Goal: Information Seeking & Learning: Find contact information

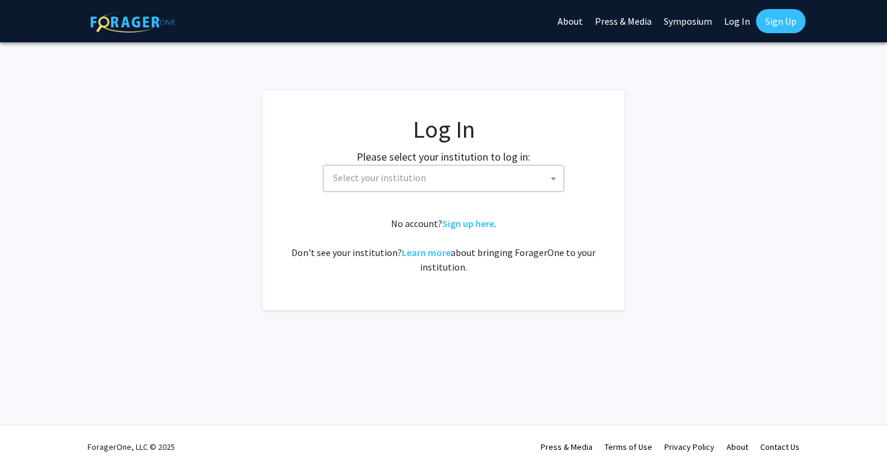
select select
click at [417, 177] on span "Select your institution" at bounding box center [379, 177] width 93 height 12
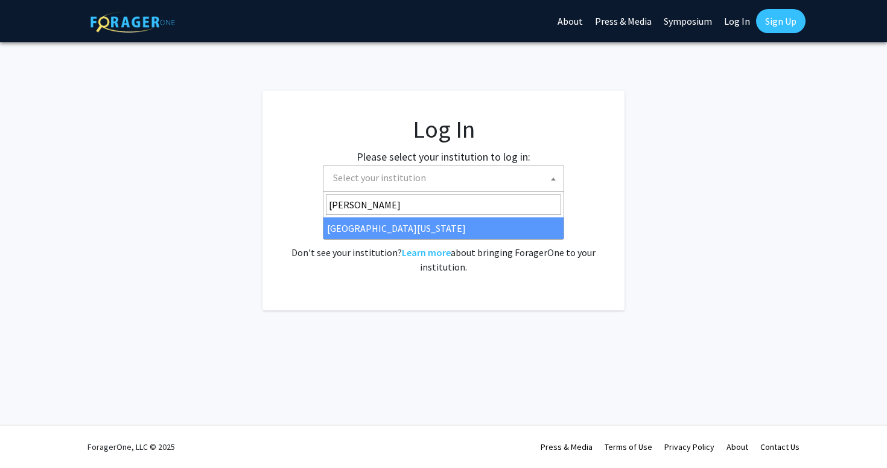
type input "mary"
select select "31"
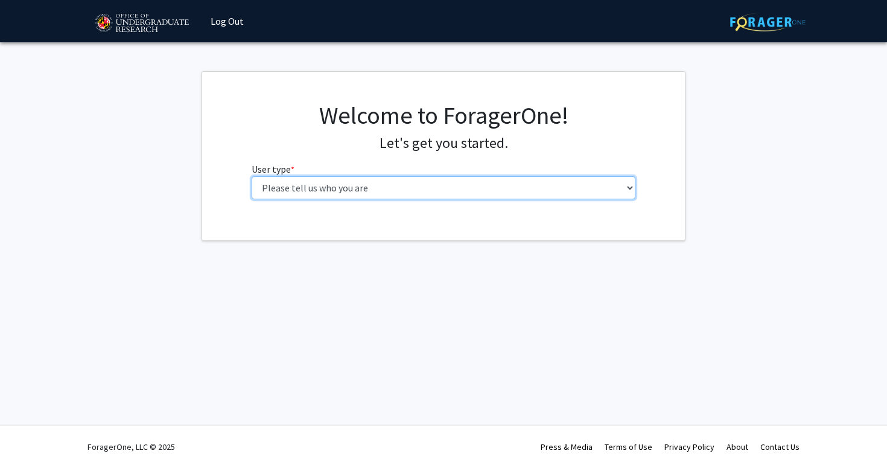
select select "1: undergrad"
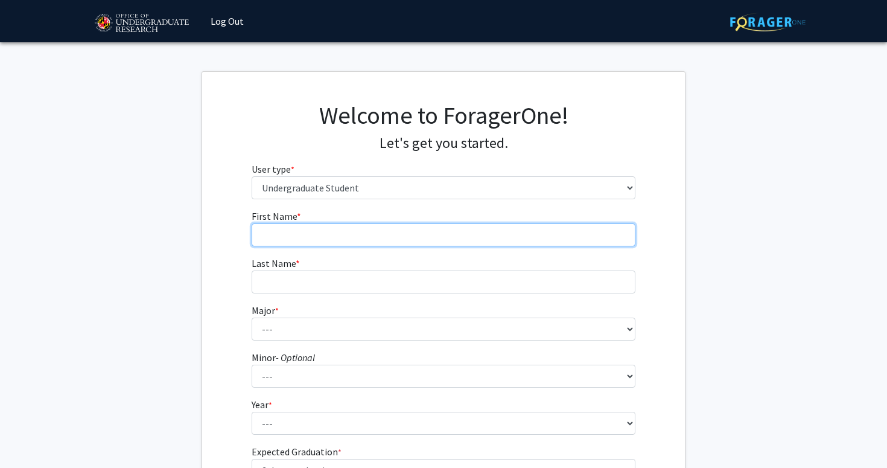
click at [342, 228] on input "First Name * required" at bounding box center [444, 234] width 384 height 23
type input "Gabe"
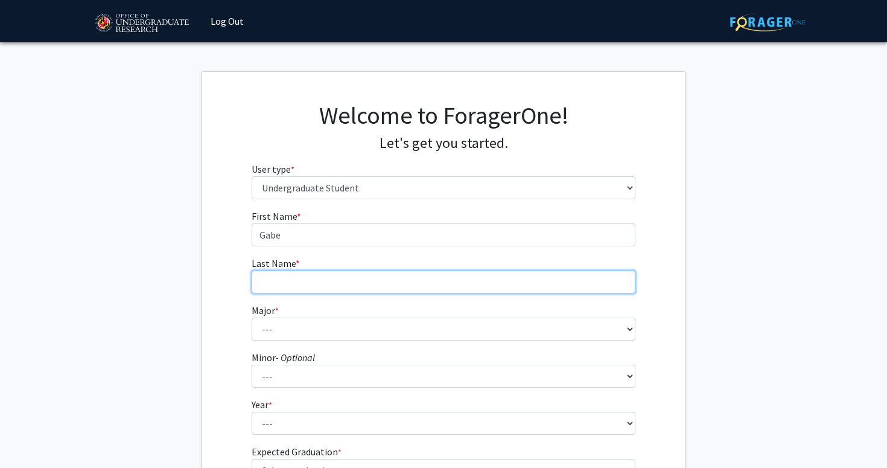
click at [348, 283] on input "Last Name * required" at bounding box center [444, 281] width 384 height 23
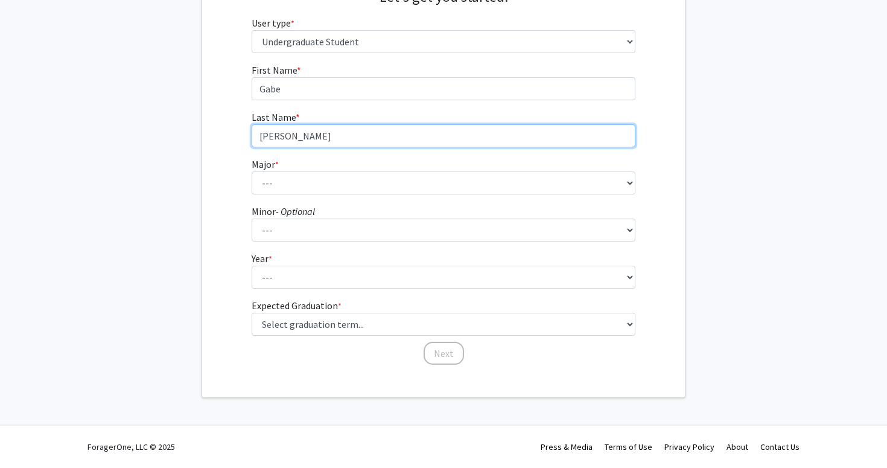
scroll to position [145, 0]
type input "[PERSON_NAME]"
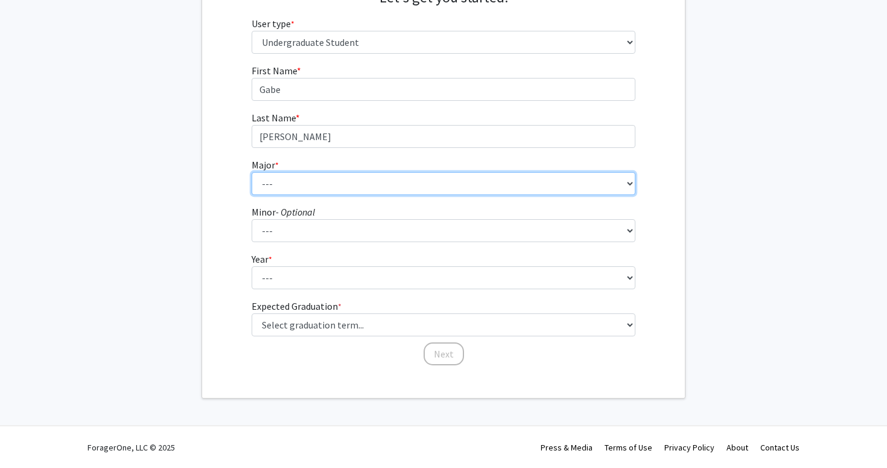
select select "85: 2386"
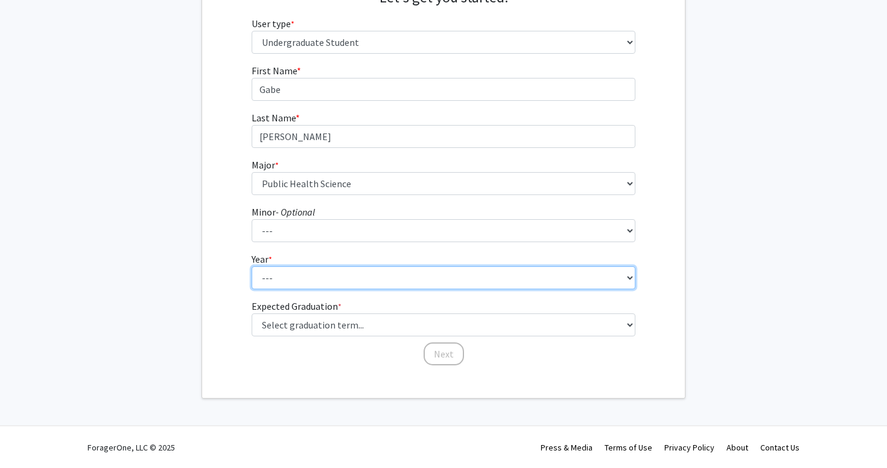
select select "1: first-year"
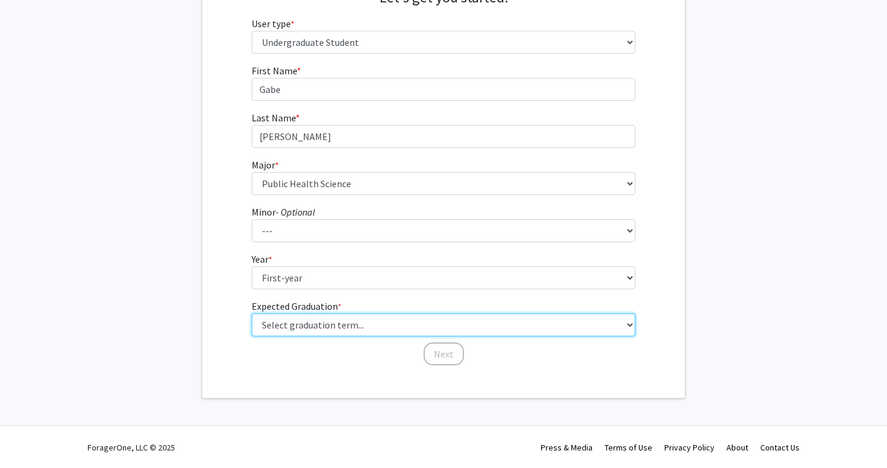
select select "17: spring_2029"
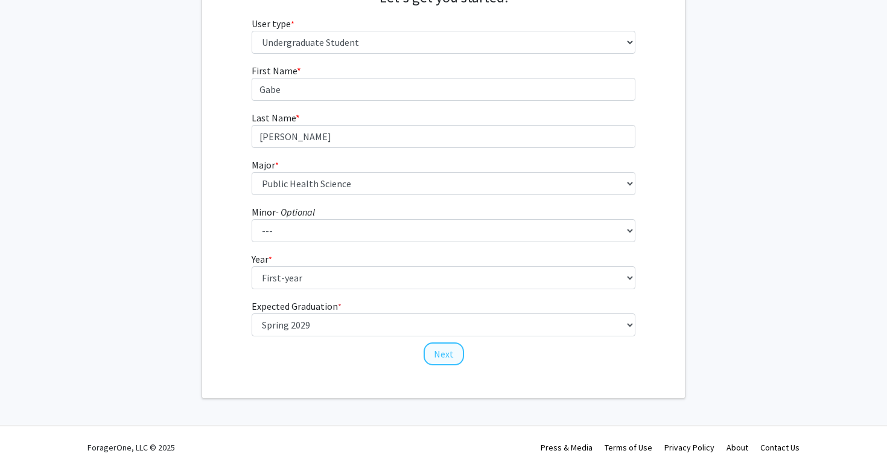
click at [438, 350] on button "Next" at bounding box center [444, 353] width 40 height 23
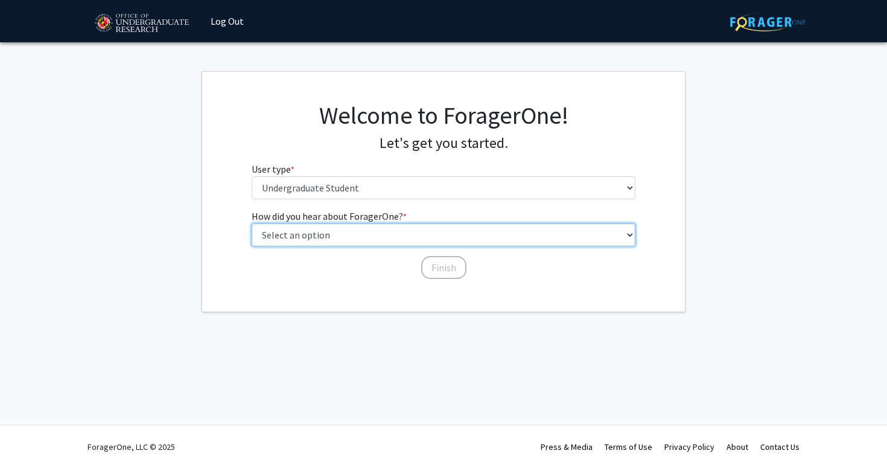
select select "2: faculty_recommendation"
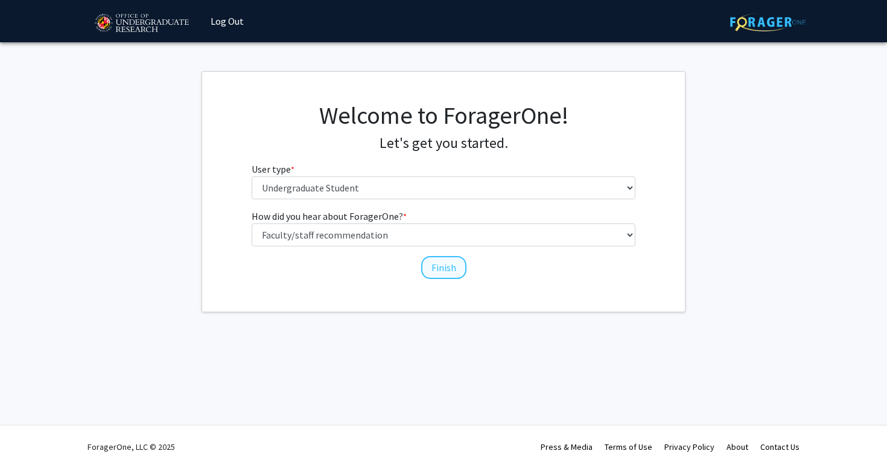
click at [437, 270] on button "Finish" at bounding box center [443, 267] width 45 height 23
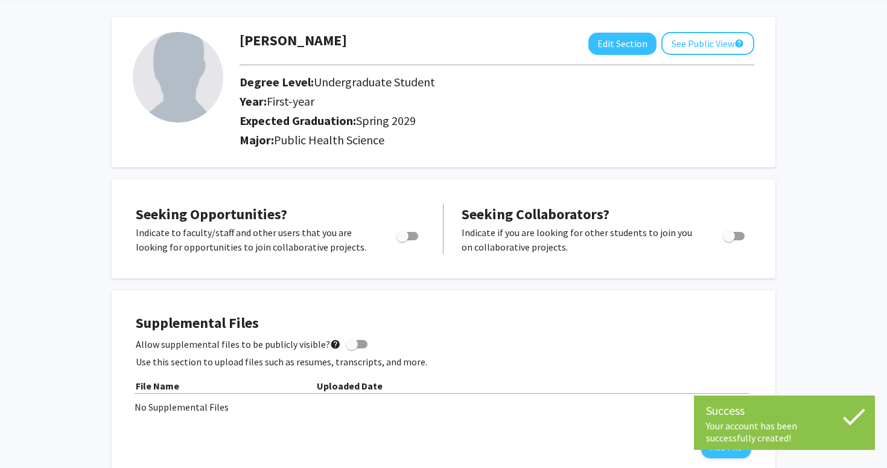
scroll to position [51, 0]
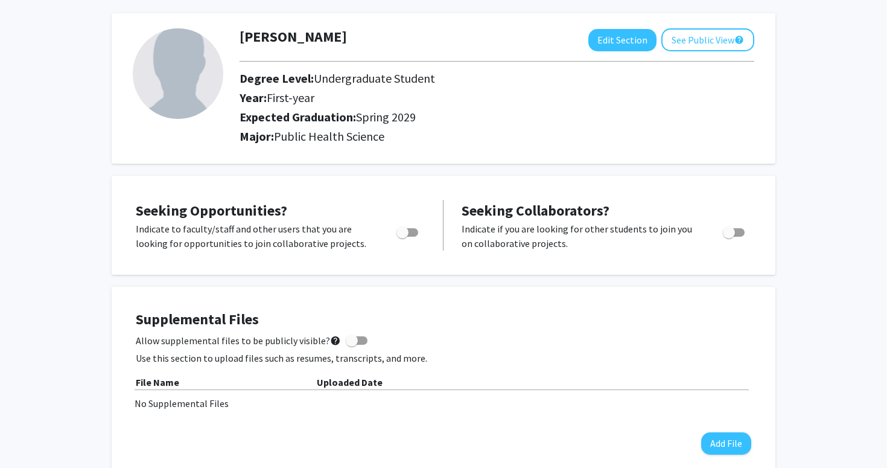
click at [414, 234] on span "Toggle" at bounding box center [408, 232] width 22 height 8
click at [403, 237] on input "Are you actively seeking opportunities?" at bounding box center [402, 237] width 1 height 1
checkbox input "true"
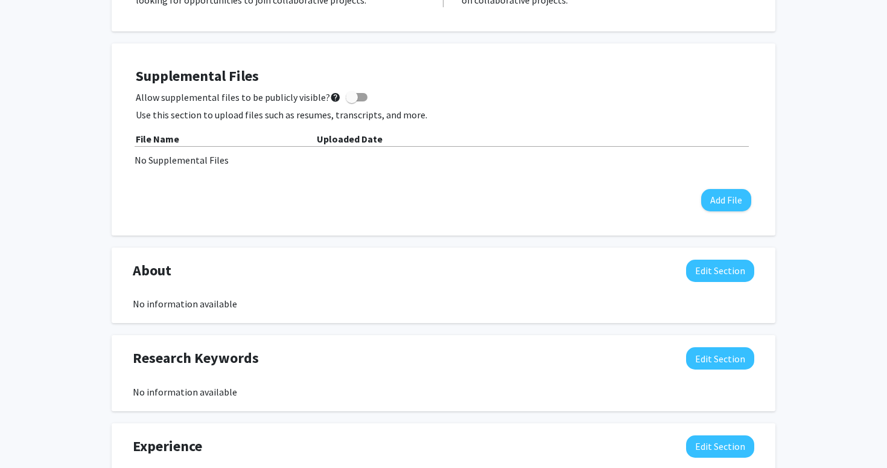
scroll to position [269, 0]
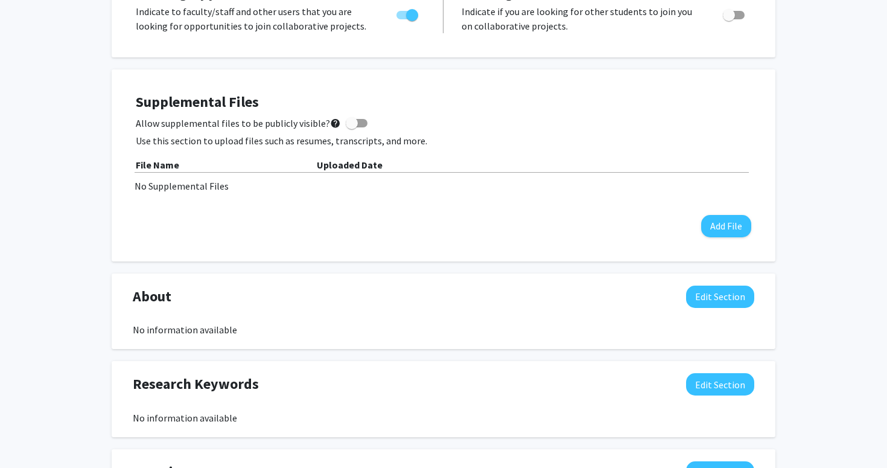
click at [355, 127] on span at bounding box center [357, 123] width 22 height 8
click at [352, 127] on input "Allow supplemental files to be publicly visible? help" at bounding box center [351, 127] width 1 height 1
click at [728, 230] on button "Add File" at bounding box center [726, 226] width 50 height 22
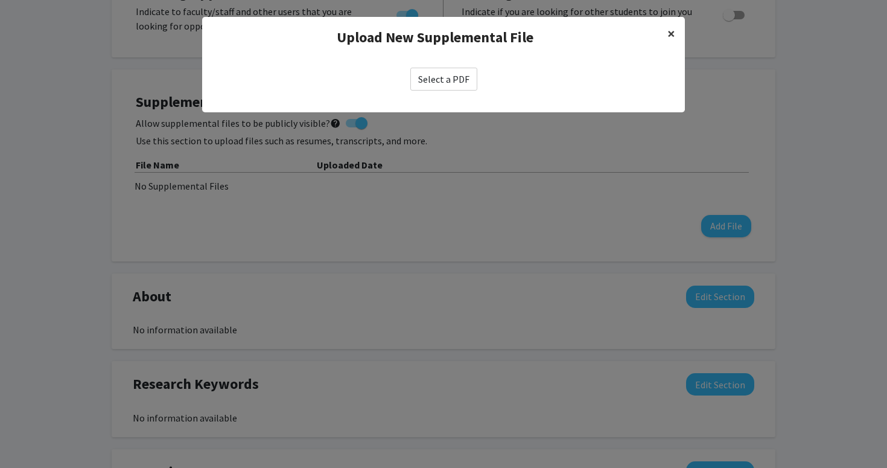
click at [671, 34] on span "×" at bounding box center [672, 33] width 8 height 19
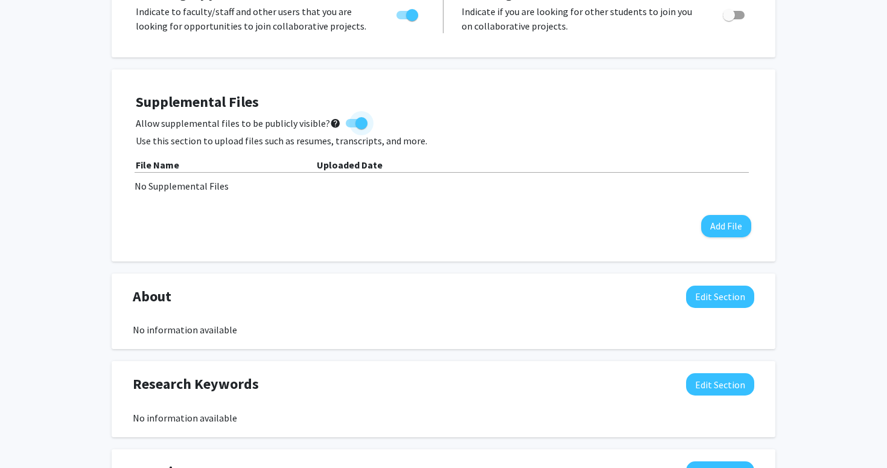
click at [355, 121] on span at bounding box center [361, 123] width 12 height 12
click at [352, 127] on input "Allow supplemental files to be publicly visible? help" at bounding box center [351, 127] width 1 height 1
checkbox input "false"
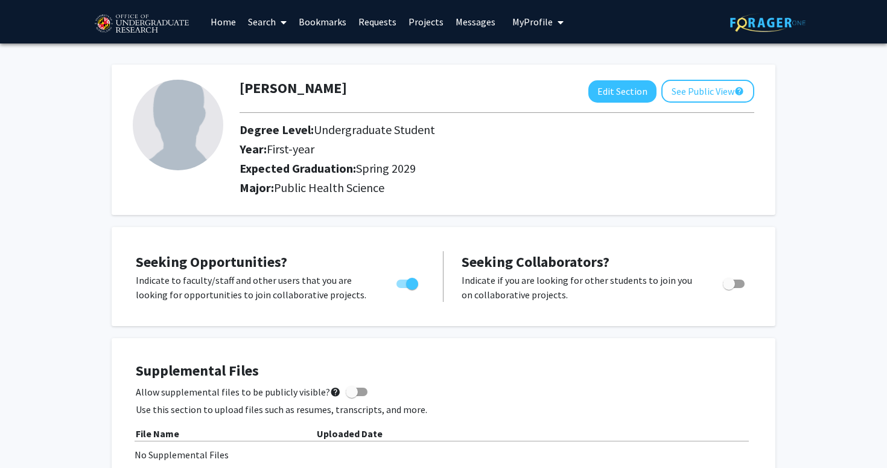
scroll to position [0, 0]
click at [218, 17] on link "Home" at bounding box center [223, 22] width 37 height 42
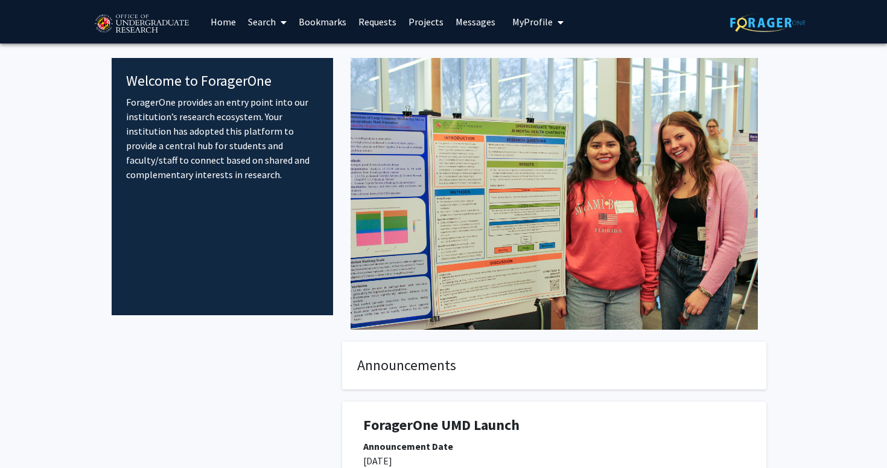
click at [422, 22] on link "Projects" at bounding box center [426, 22] width 47 height 42
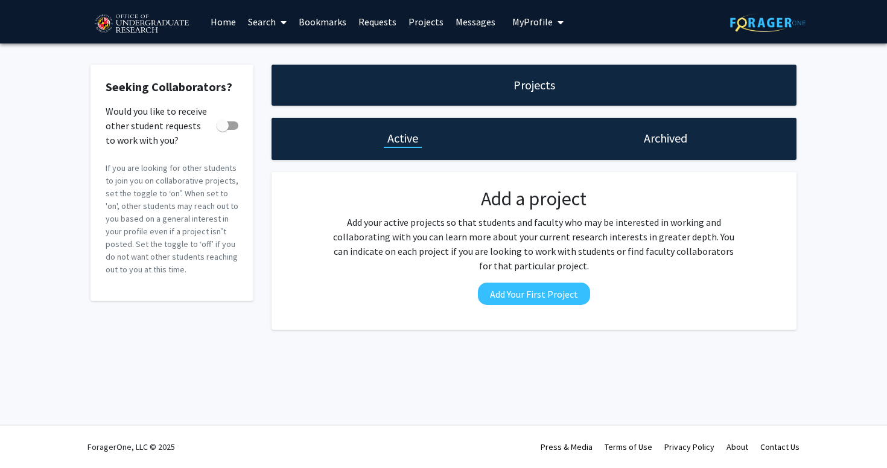
click at [275, 21] on link "Search" at bounding box center [267, 22] width 51 height 42
click at [293, 80] on span "Students" at bounding box center [279, 80] width 74 height 24
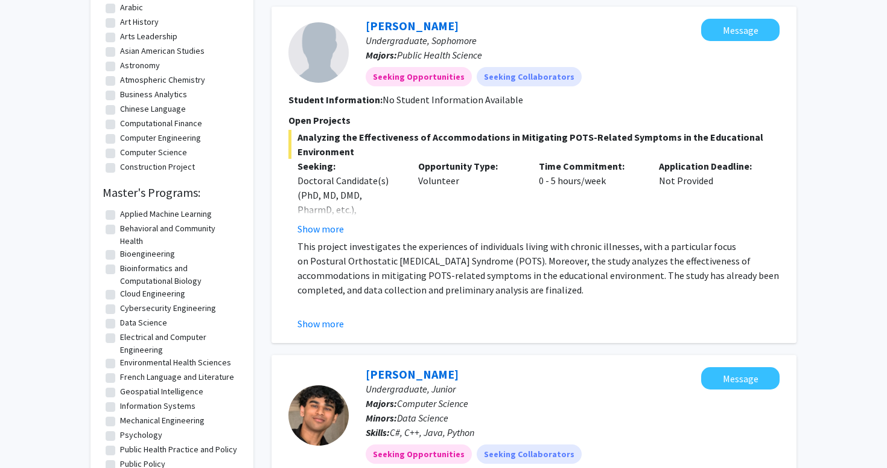
scroll to position [599, 0]
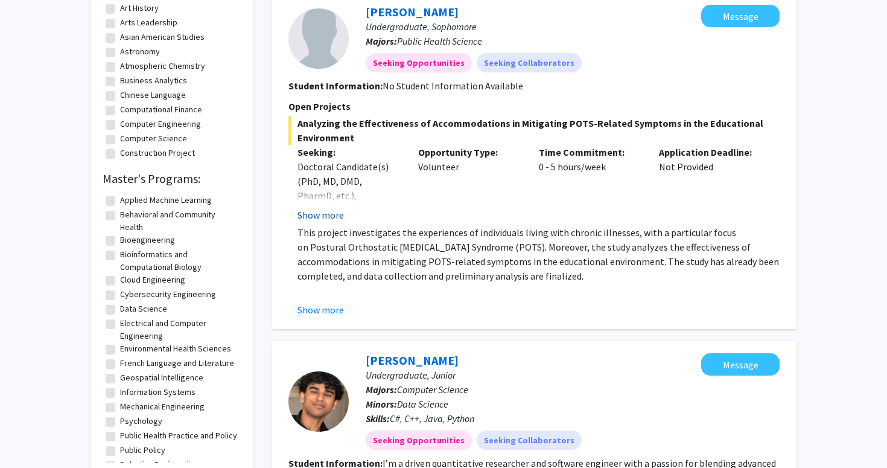
click at [320, 220] on button "Show more" at bounding box center [321, 215] width 46 height 14
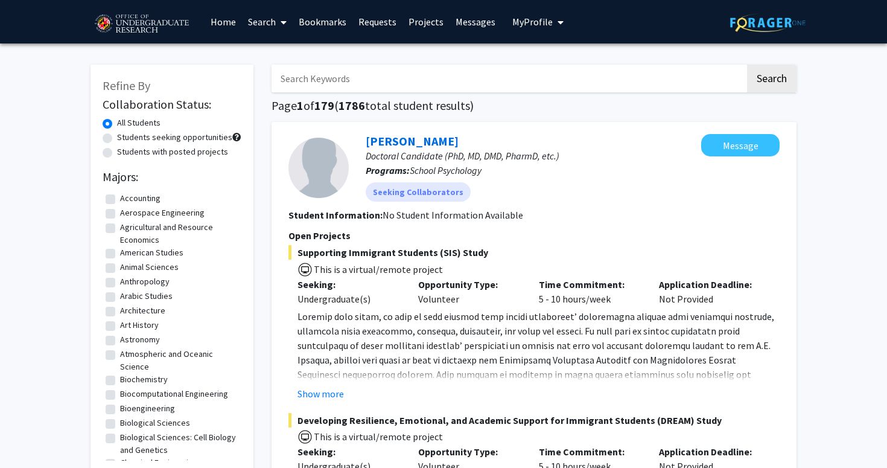
scroll to position [0, 0]
click at [207, 135] on label "Students seeking opportunities" at bounding box center [174, 137] width 115 height 13
click at [125, 135] on input "Students seeking opportunities" at bounding box center [121, 135] width 8 height 8
radio input "true"
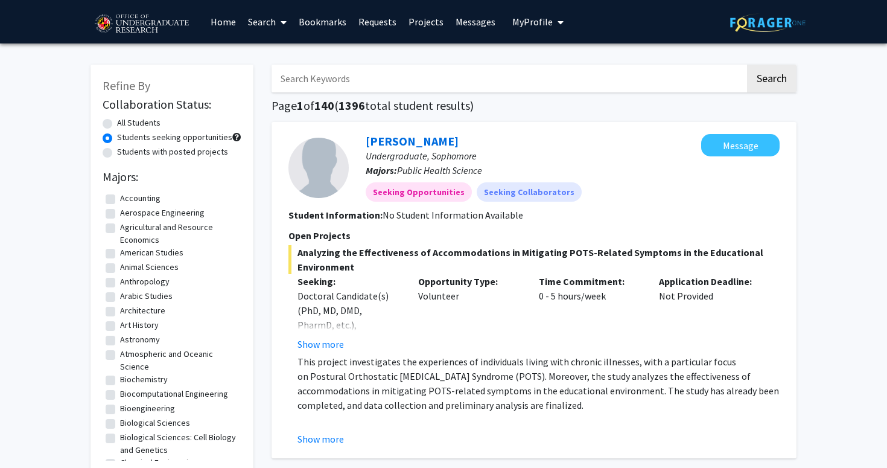
click at [151, 124] on label "All Students" at bounding box center [138, 122] width 43 height 13
click at [125, 124] on input "All Students" at bounding box center [121, 120] width 8 height 8
radio input "true"
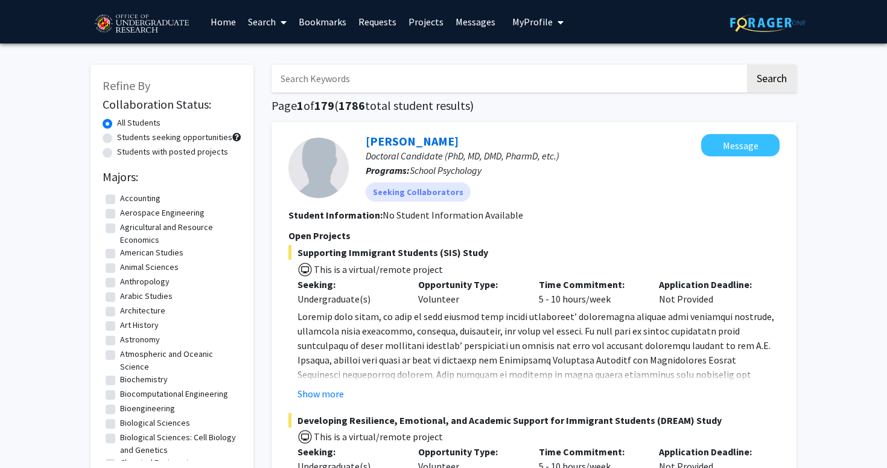
click at [198, 135] on label "Students seeking opportunities" at bounding box center [174, 137] width 115 height 13
click at [125, 135] on input "Students seeking opportunities" at bounding box center [121, 135] width 8 height 8
radio input "true"
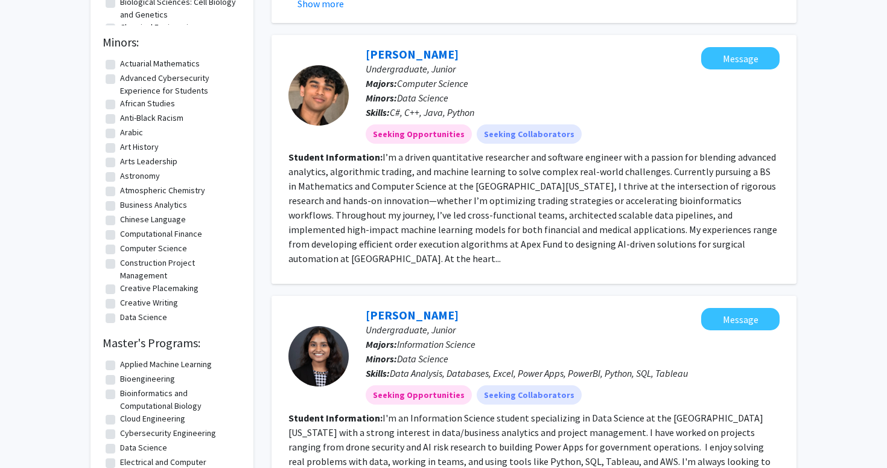
scroll to position [436, 0]
click at [634, 236] on fg-read-more "I’m a driven quantitative researcher and software engineer with a passion for b…" at bounding box center [532, 206] width 489 height 113
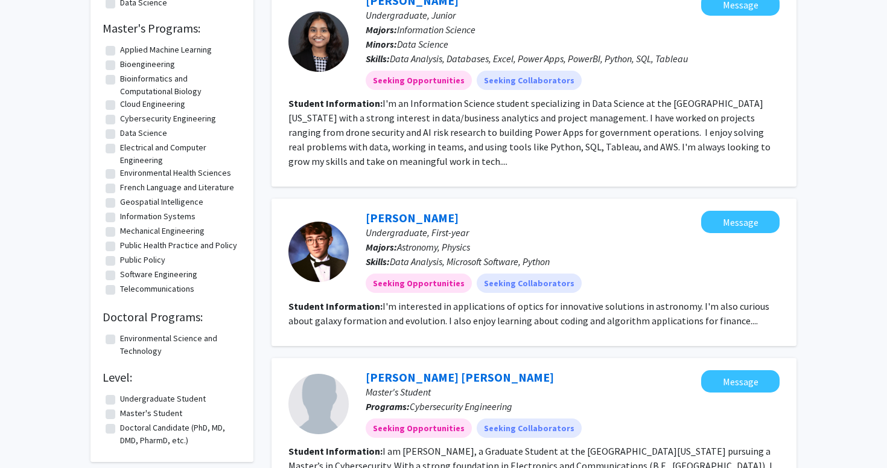
scroll to position [749, 0]
click at [668, 307] on fg-read-more "I'm interested in applications of optics for innovative solutions in astronomy.…" at bounding box center [528, 314] width 481 height 27
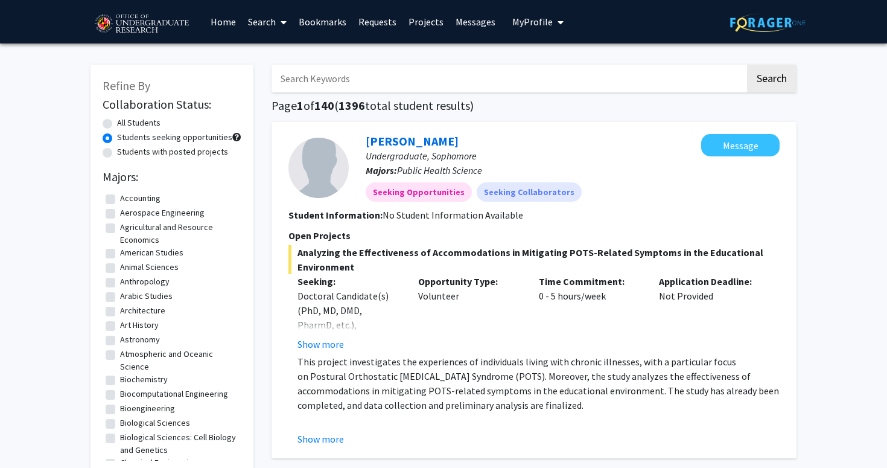
scroll to position [0, 0]
click at [138, 124] on label "All Students" at bounding box center [138, 122] width 43 height 13
click at [125, 124] on input "All Students" at bounding box center [121, 120] width 8 height 8
radio input "true"
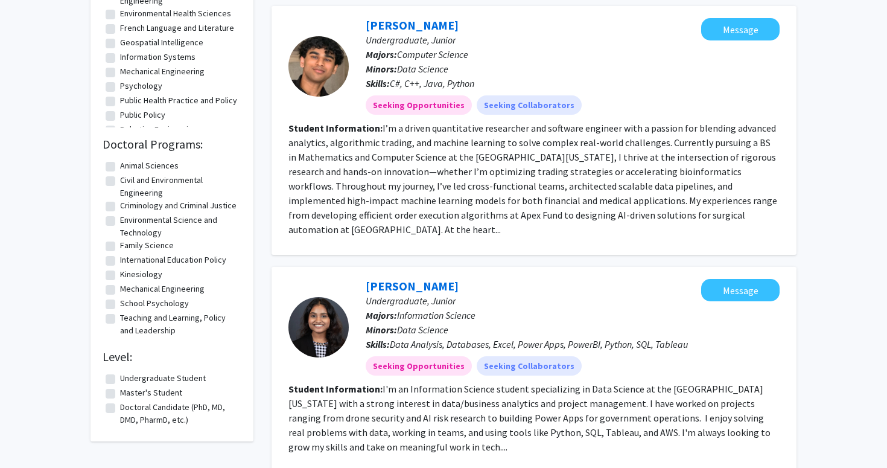
scroll to position [934, 0]
click at [188, 385] on label "Undergraduate Student" at bounding box center [163, 378] width 86 height 13
click at [128, 380] on input "Undergraduate Student" at bounding box center [124, 376] width 8 height 8
checkbox input "true"
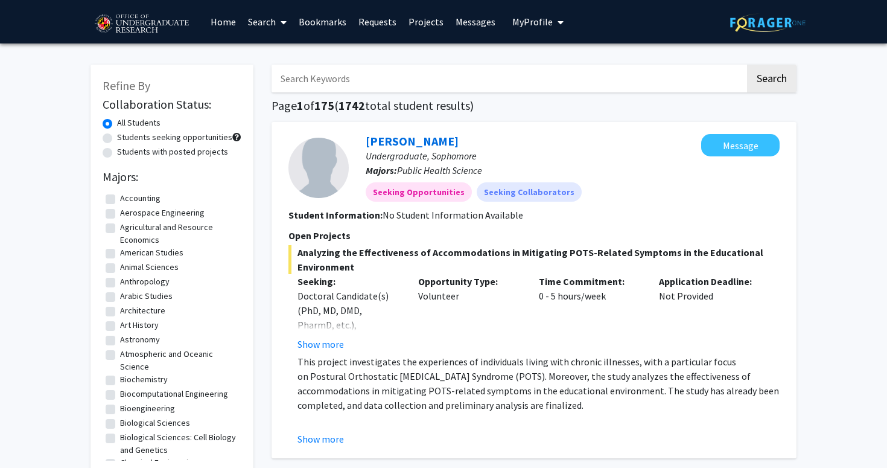
click at [429, 21] on link "Projects" at bounding box center [426, 22] width 47 height 42
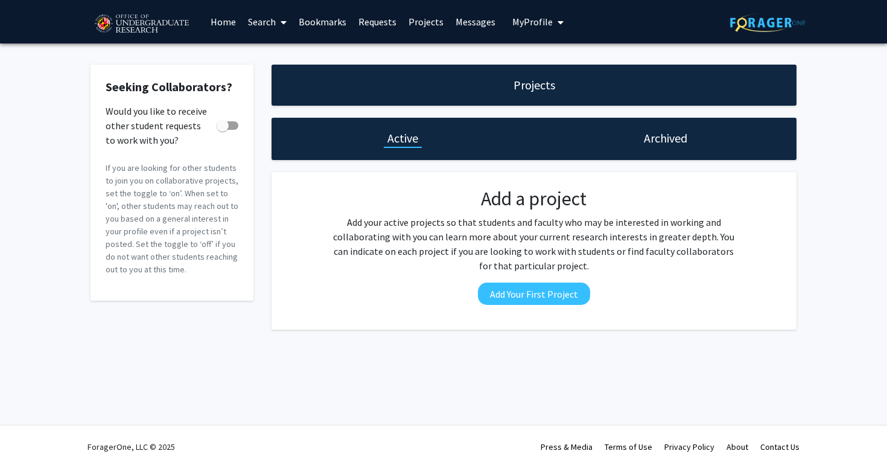
click at [270, 27] on link "Search" at bounding box center [267, 22] width 51 height 42
click at [234, 23] on link "Home" at bounding box center [223, 22] width 37 height 42
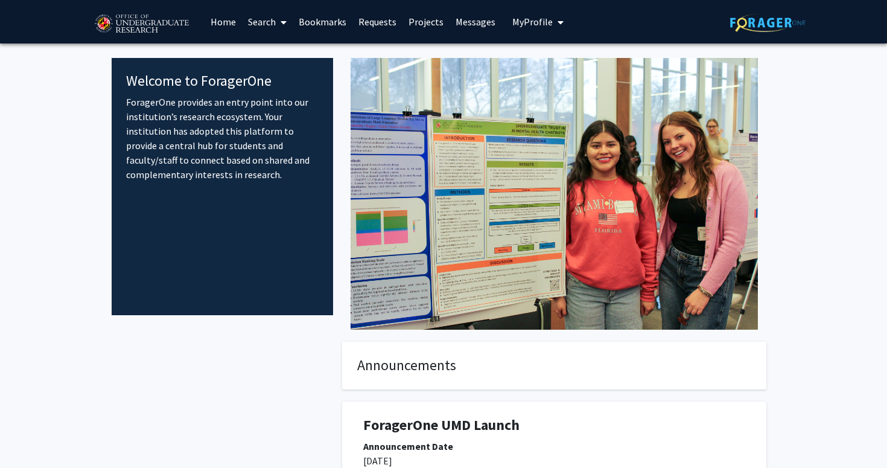
click at [256, 23] on link "Search" at bounding box center [267, 22] width 51 height 42
click at [268, 51] on span "Faculty/Staff" at bounding box center [286, 55] width 89 height 24
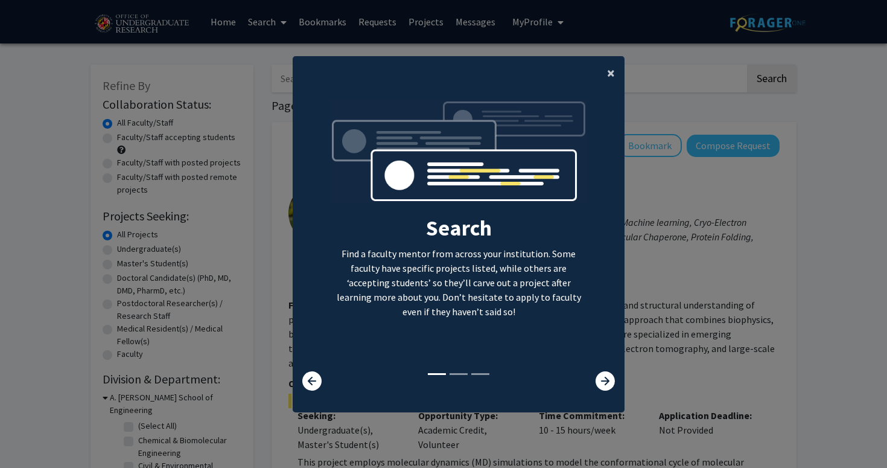
click at [600, 69] on button "×" at bounding box center [611, 73] width 27 height 34
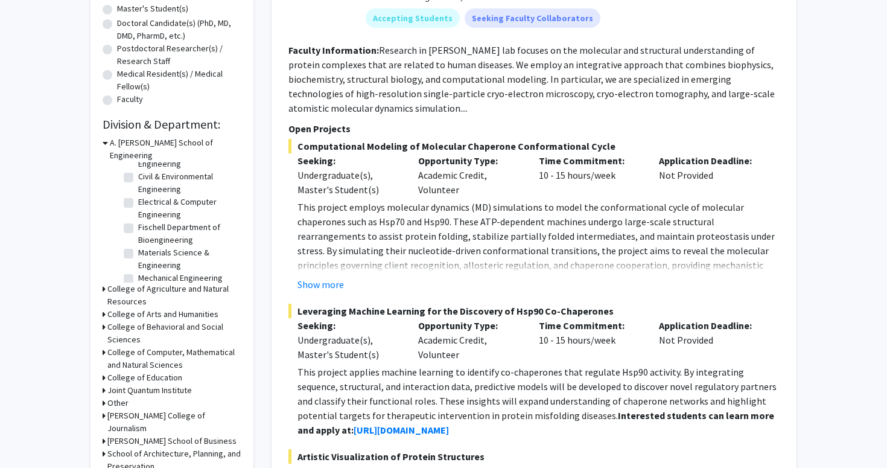
scroll to position [35, 0]
click at [181, 220] on label "Fischell Department of Bioengineering" at bounding box center [188, 232] width 100 height 25
click at [146, 220] on input "Fischell Department of Bioengineering" at bounding box center [142, 224] width 8 height 8
checkbox input "true"
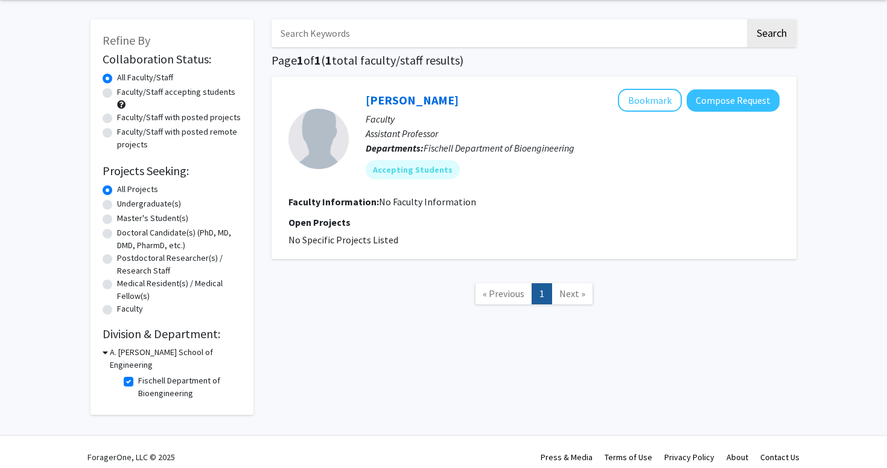
scroll to position [45, 0]
click at [136, 206] on label "Undergraduate(s)" at bounding box center [149, 204] width 64 height 13
click at [125, 206] on input "Undergraduate(s)" at bounding box center [121, 202] width 8 height 8
radio input "true"
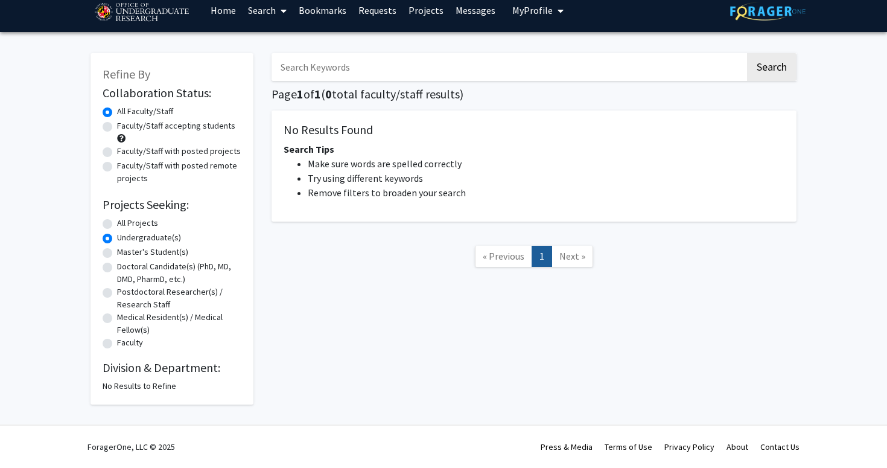
scroll to position [13, 0]
radio input "true"
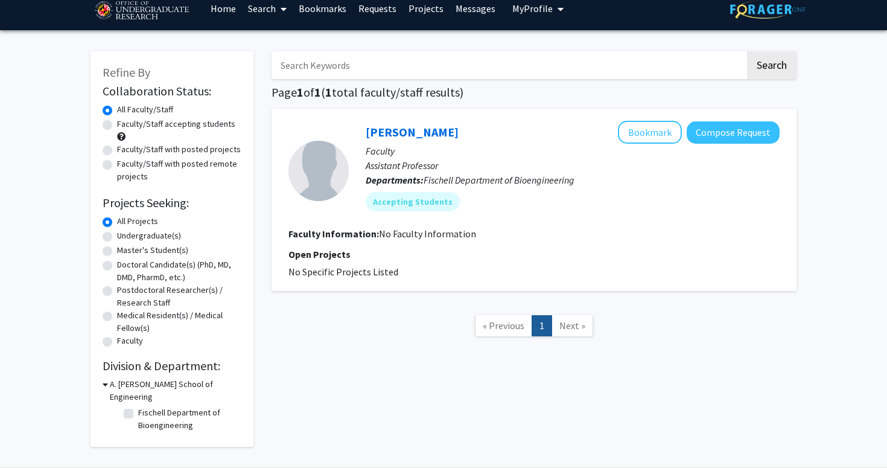
checkbox input "false"
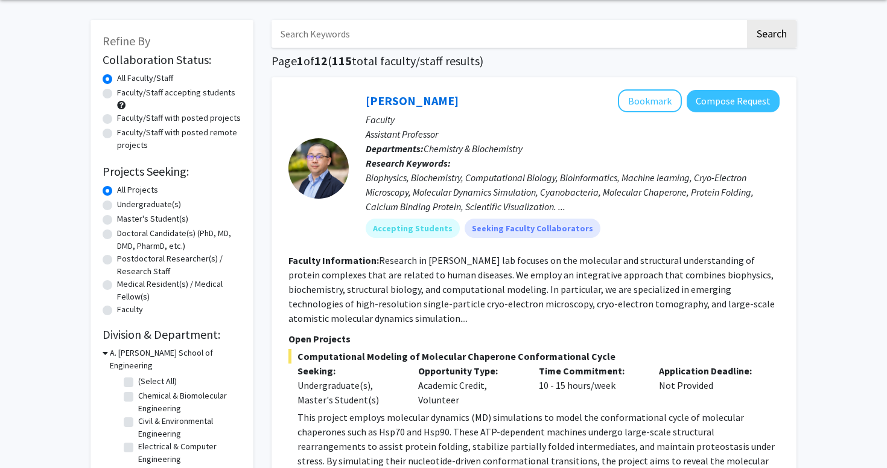
click at [135, 205] on label "Undergraduate(s)" at bounding box center [149, 204] width 64 height 13
click at [125, 205] on input "Undergraduate(s)" at bounding box center [121, 202] width 8 height 8
radio input "true"
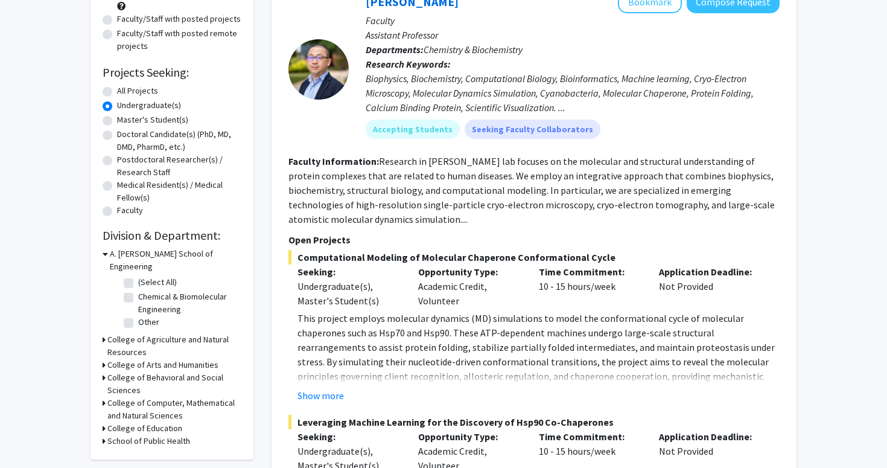
scroll to position [185, 0]
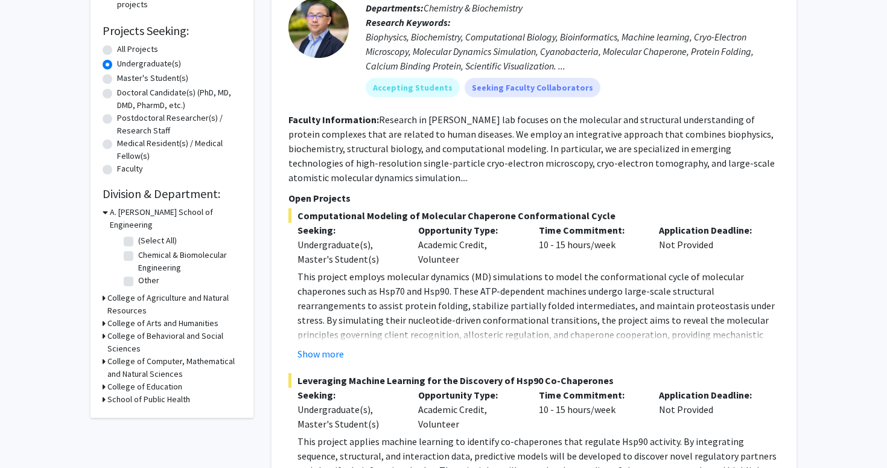
click at [170, 393] on h3 "School of Public Health" at bounding box center [148, 399] width 83 height 13
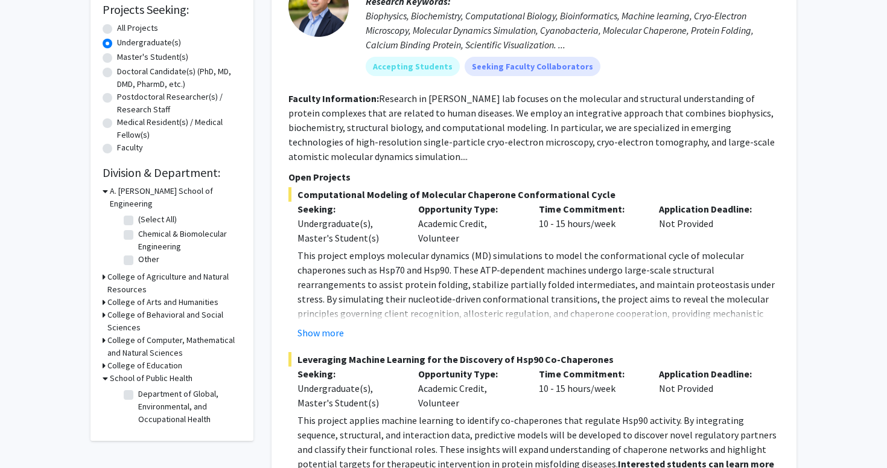
scroll to position [207, 0]
click at [138, 387] on label "Department of Global, Environmental, and Occupational Health" at bounding box center [188, 406] width 100 height 38
click at [138, 387] on input "Department of Global, Environmental, and Occupational Health" at bounding box center [142, 391] width 8 height 8
checkbox input "true"
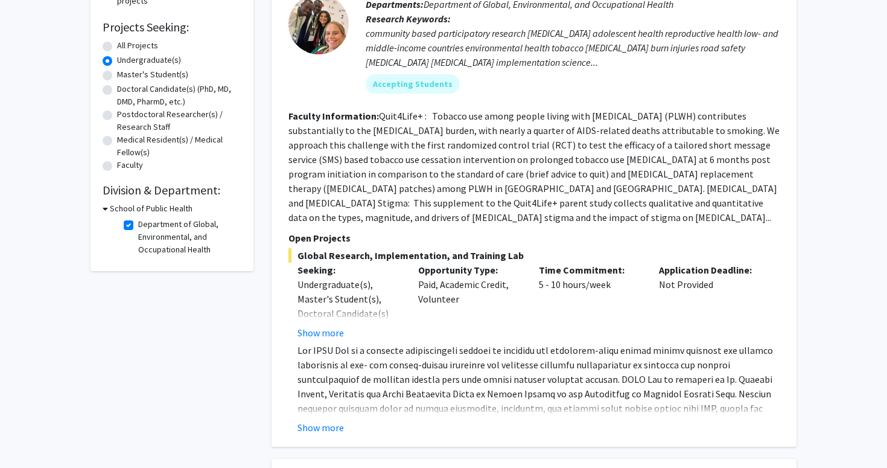
scroll to position [196, 0]
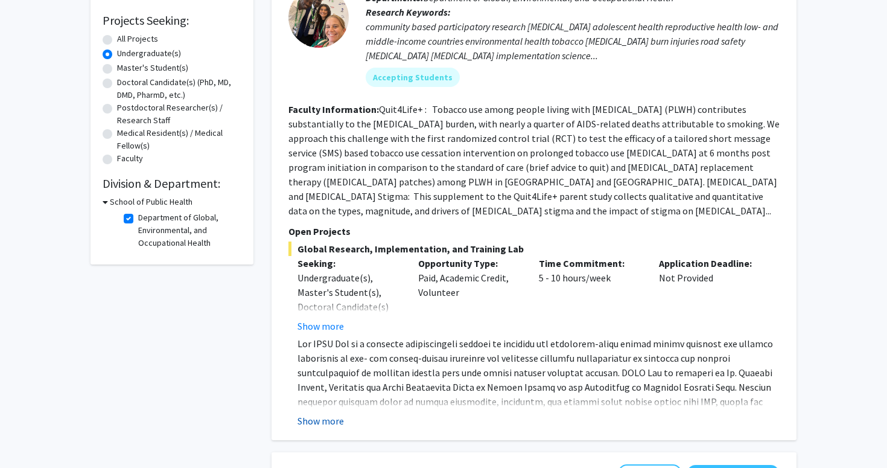
click at [334, 413] on button "Show more" at bounding box center [321, 420] width 46 height 14
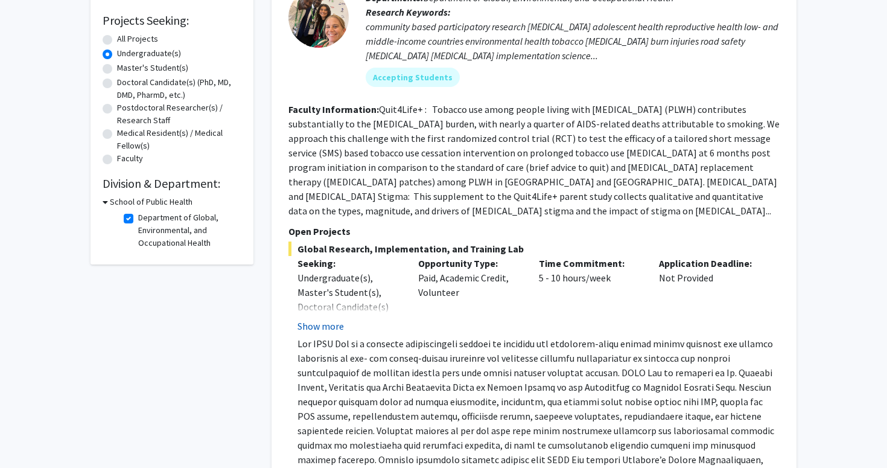
click at [323, 319] on button "Show more" at bounding box center [321, 326] width 46 height 14
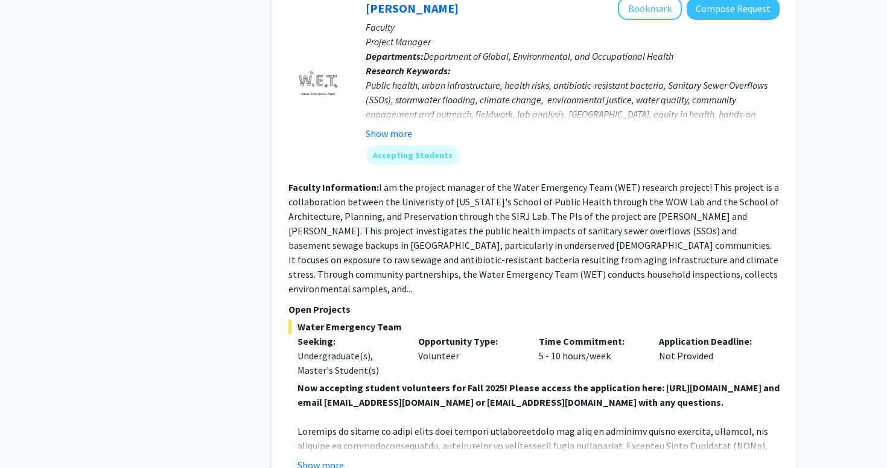
scroll to position [864, 0]
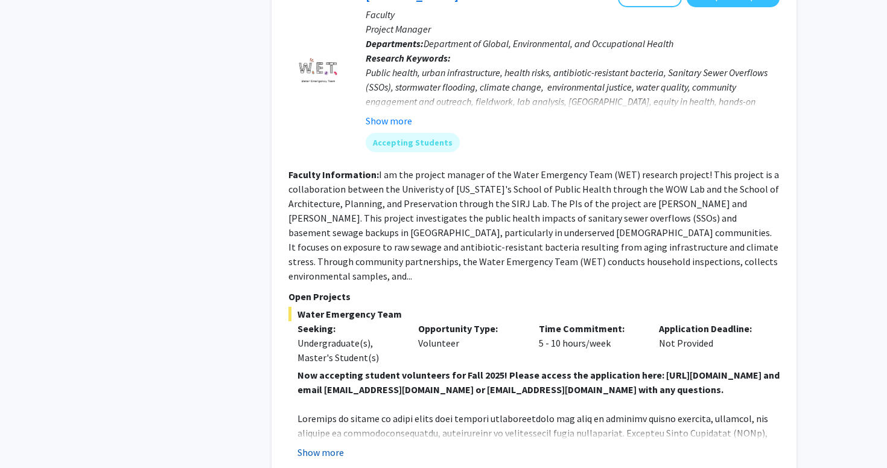
click at [332, 445] on button "Show more" at bounding box center [321, 452] width 46 height 14
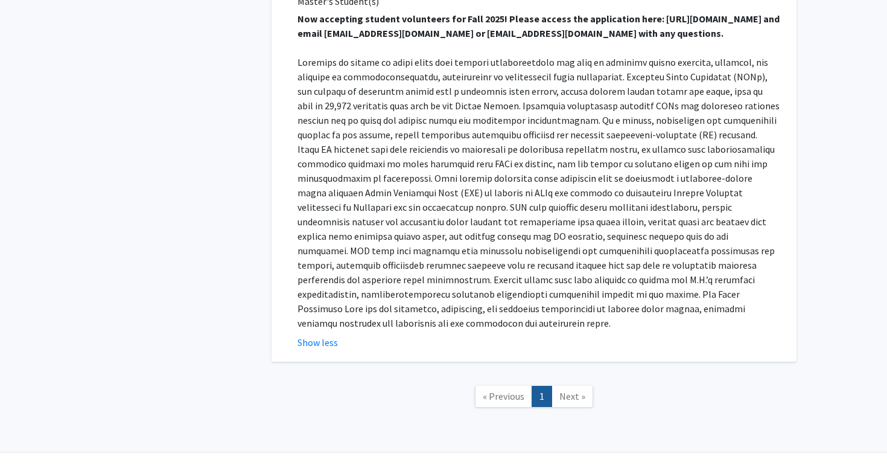
scroll to position [1219, 0]
click at [568, 390] on span "Next »" at bounding box center [572, 396] width 26 height 12
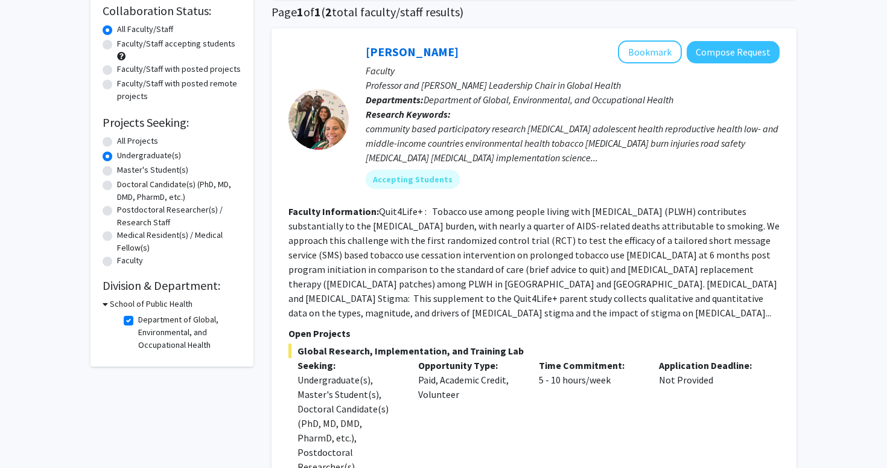
scroll to position [97, 0]
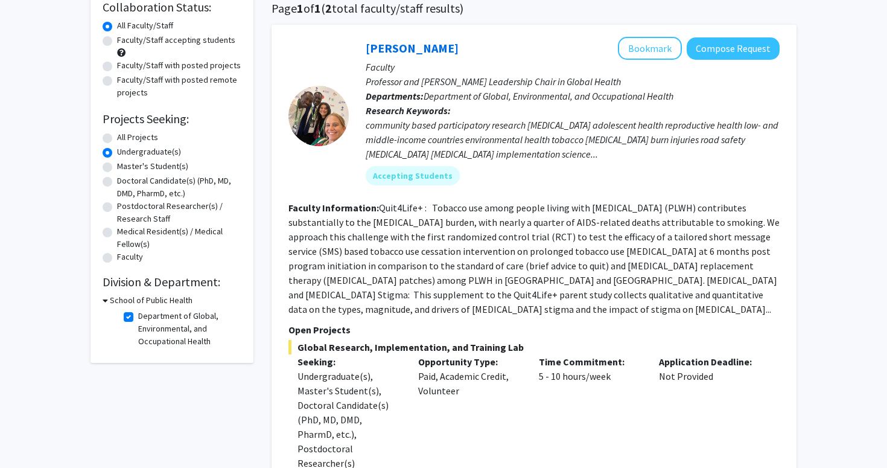
click at [138, 320] on label "Department of Global, Environmental, and Occupational Health" at bounding box center [188, 329] width 100 height 38
click at [138, 317] on input "Department of Global, Environmental, and Occupational Health" at bounding box center [142, 314] width 8 height 8
checkbox input "false"
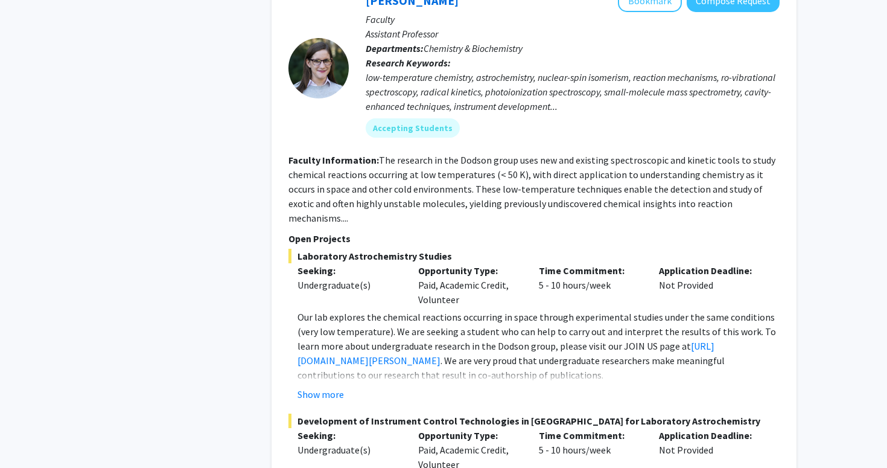
scroll to position [5578, 0]
click at [331, 387] on button "Show more" at bounding box center [321, 394] width 46 height 14
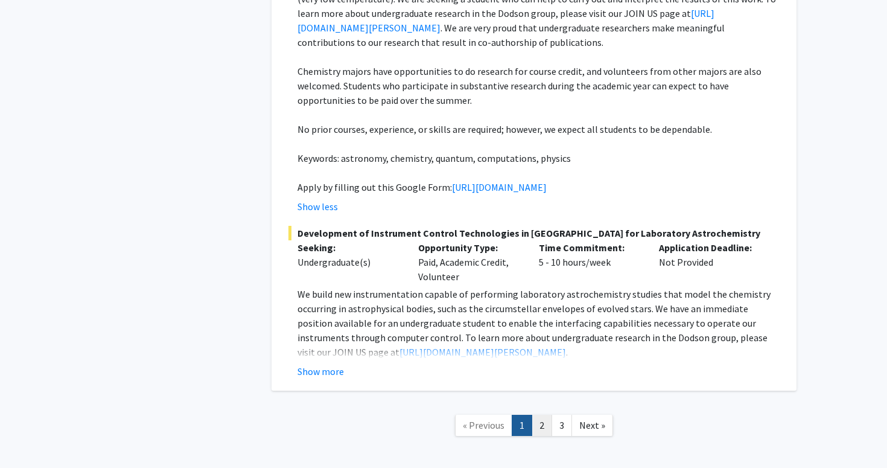
scroll to position [5910, 0]
click at [544, 415] on link "2" at bounding box center [542, 425] width 21 height 21
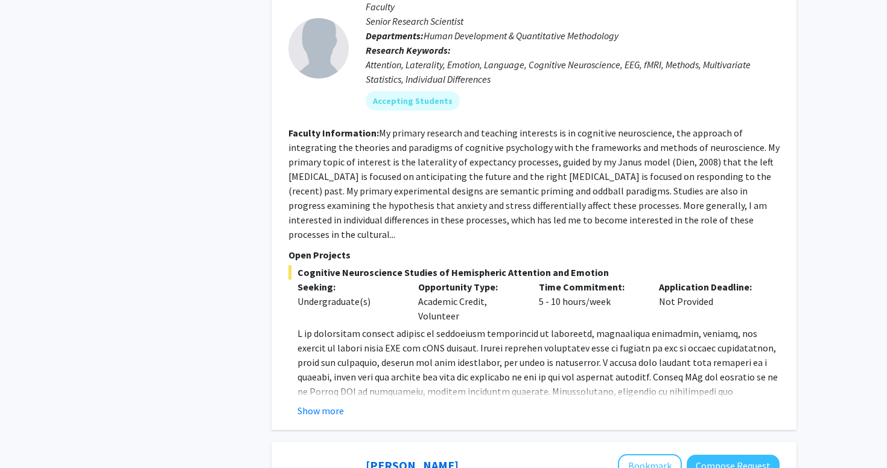
scroll to position [669, 0]
click at [327, 387] on fg-read-more "Show more" at bounding box center [533, 371] width 491 height 92
click at [316, 403] on button "Show more" at bounding box center [321, 410] width 46 height 14
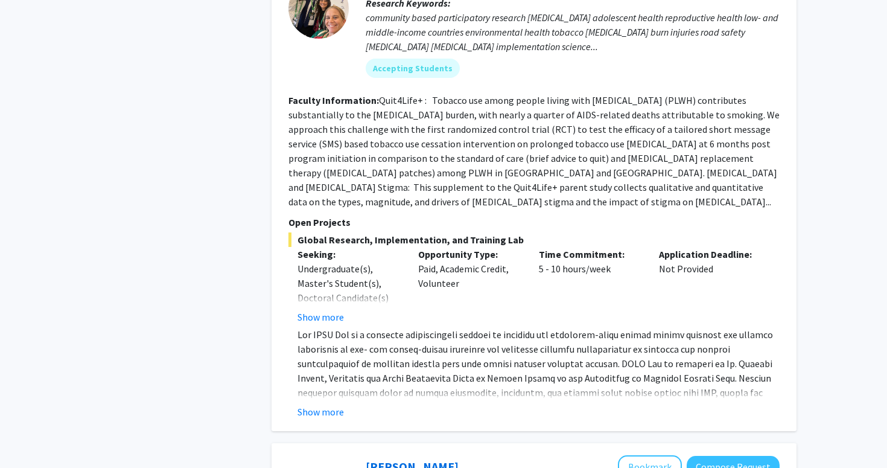
scroll to position [2004, 0]
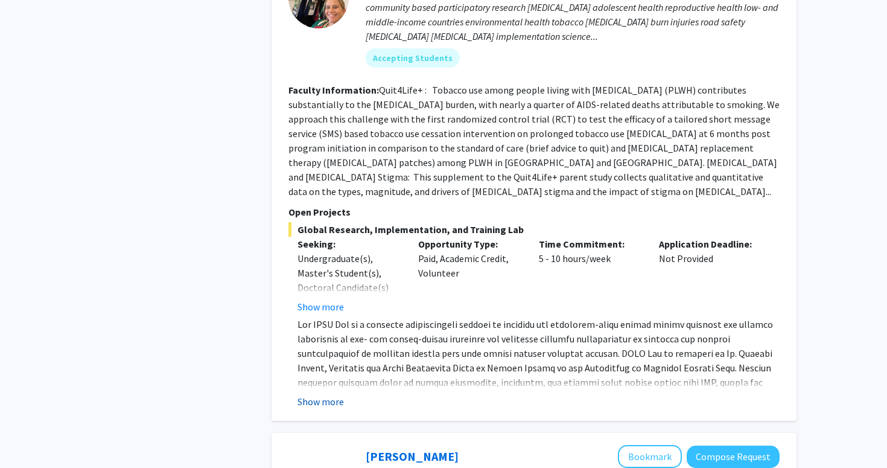
click at [323, 394] on button "Show more" at bounding box center [321, 401] width 46 height 14
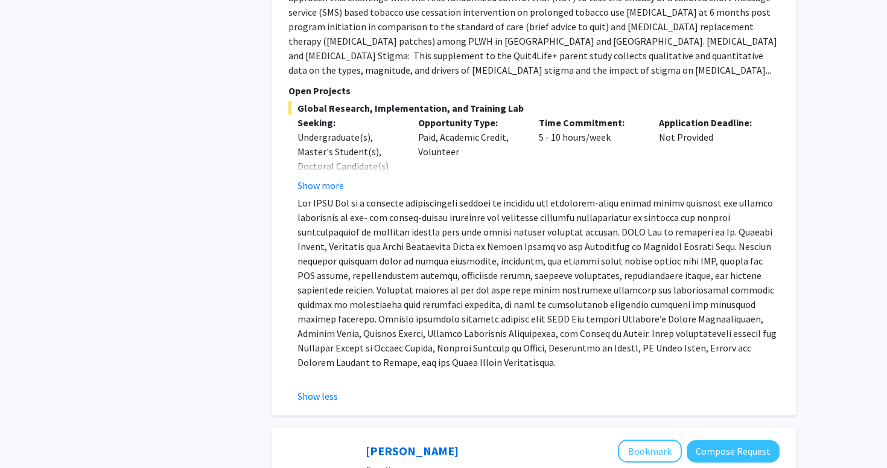
scroll to position [2125, 0]
click at [322, 165] on div "Global Research, Implementation, and Training Lab Seeking: Undergraduate(s), Ma…" at bounding box center [533, 252] width 491 height 302
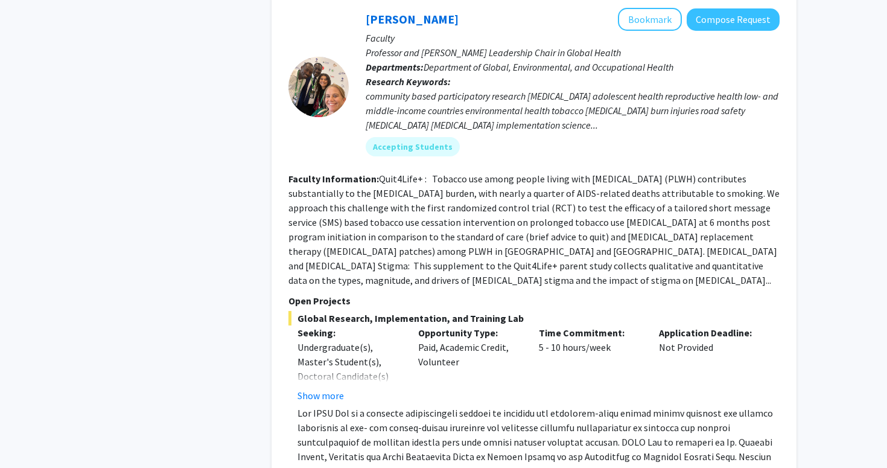
scroll to position [1912, 0]
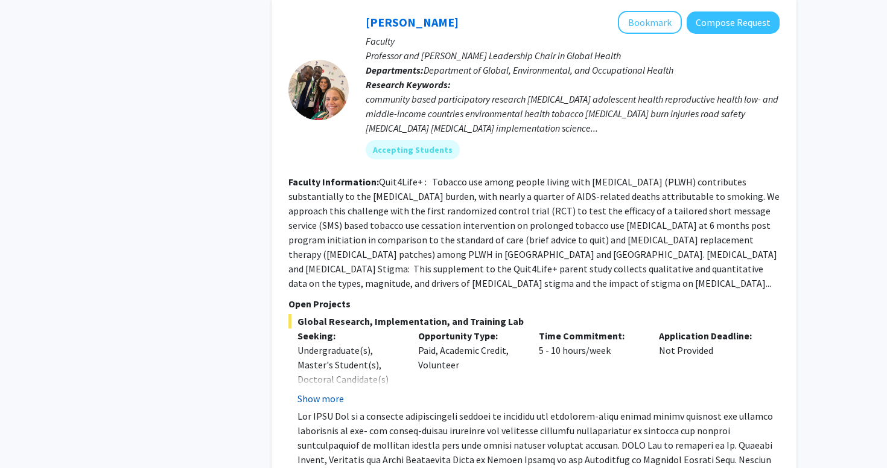
click at [319, 391] on button "Show more" at bounding box center [321, 398] width 46 height 14
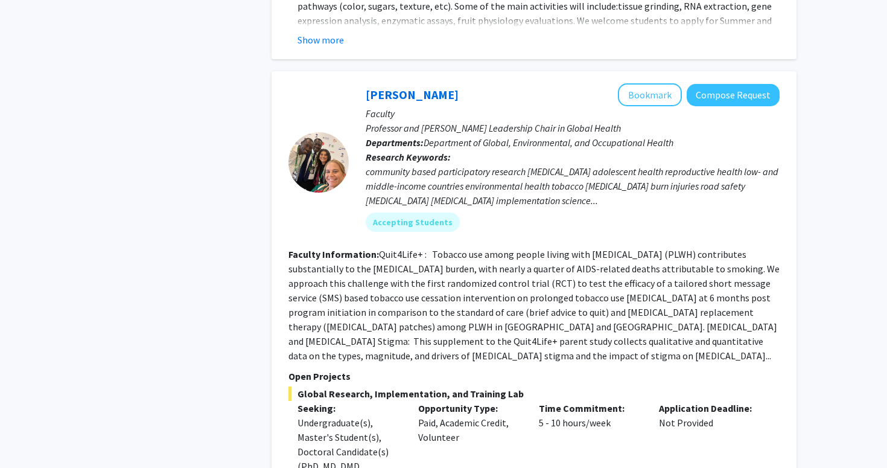
scroll to position [1839, 0]
click at [404, 88] on link "[PERSON_NAME]" at bounding box center [412, 95] width 93 height 15
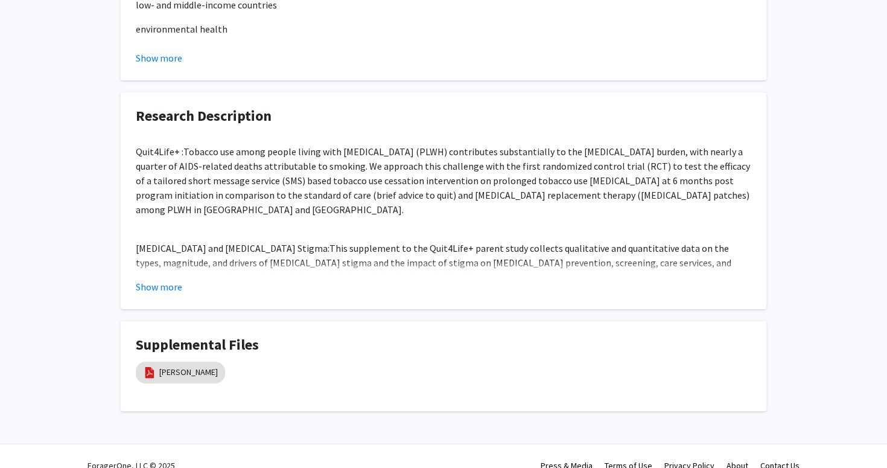
scroll to position [814, 0]
click at [176, 367] on link "[PERSON_NAME]" at bounding box center [188, 373] width 59 height 13
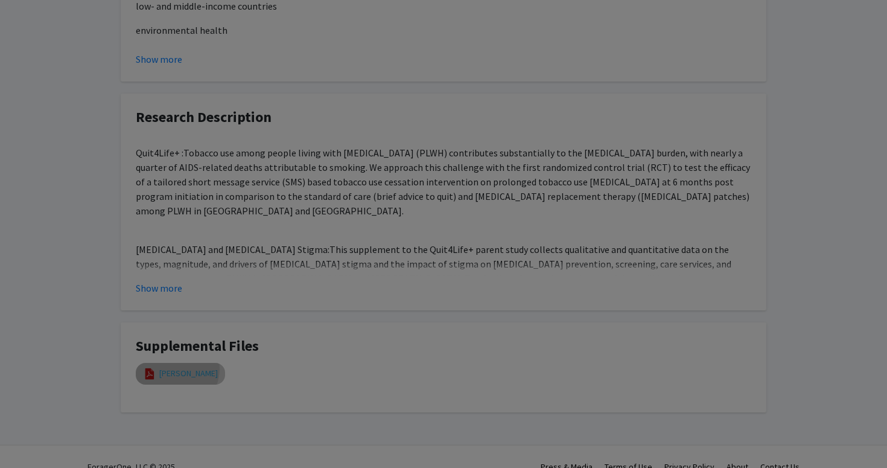
select select "custom"
type input "0"
select select "custom"
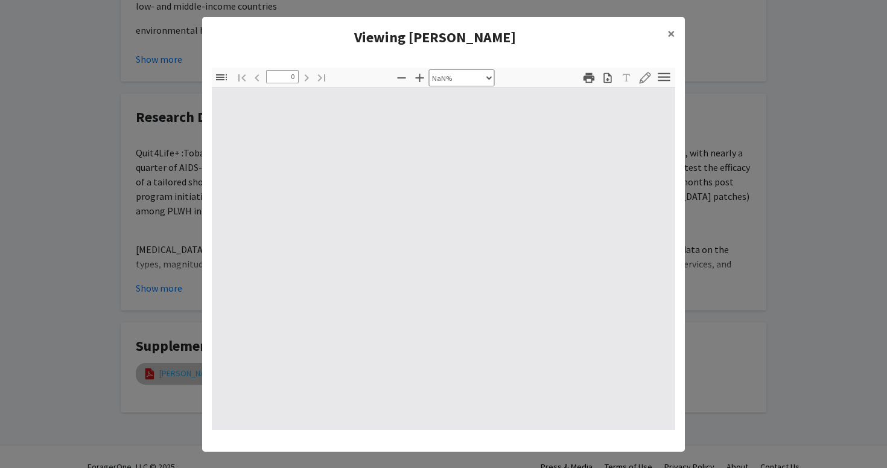
type input "1"
select select "auto"
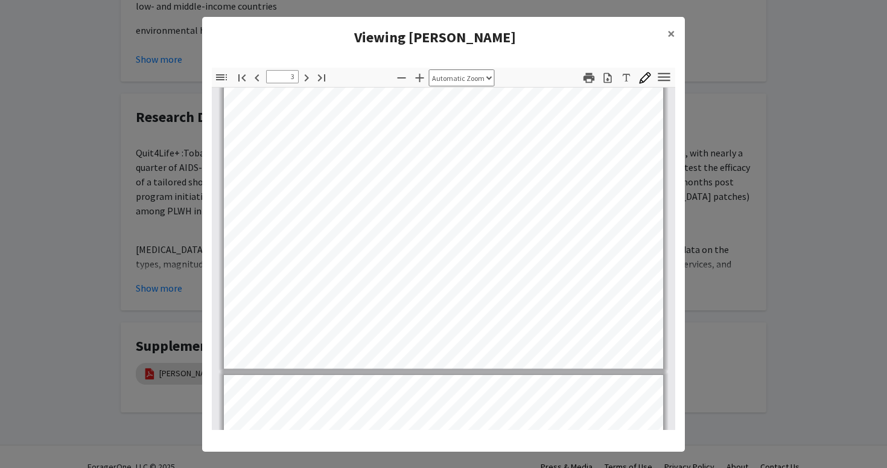
scroll to position [1165, 0]
type input "29"
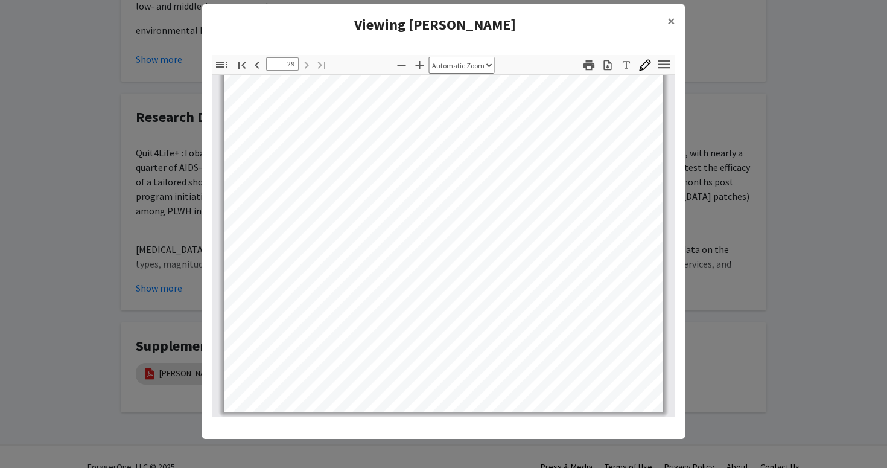
scroll to position [16344, 0]
click at [675, 16] on span "×" at bounding box center [672, 20] width 8 height 19
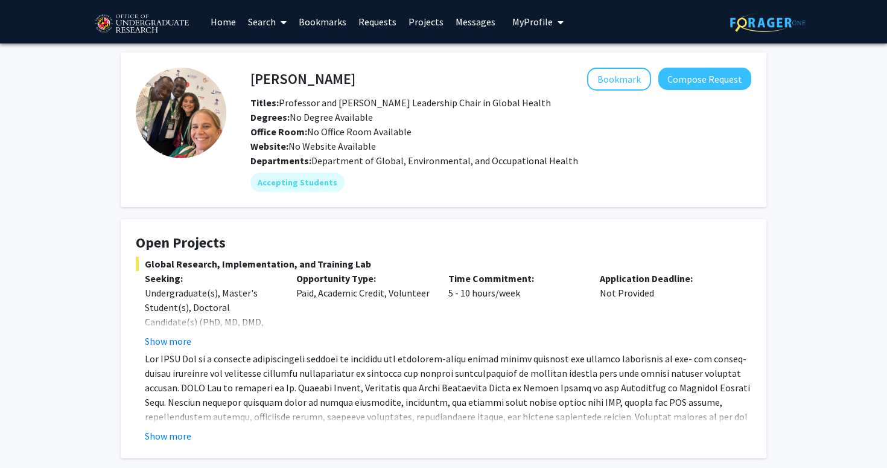
scroll to position [-18, 0]
